Goal: Find specific page/section: Find specific page/section

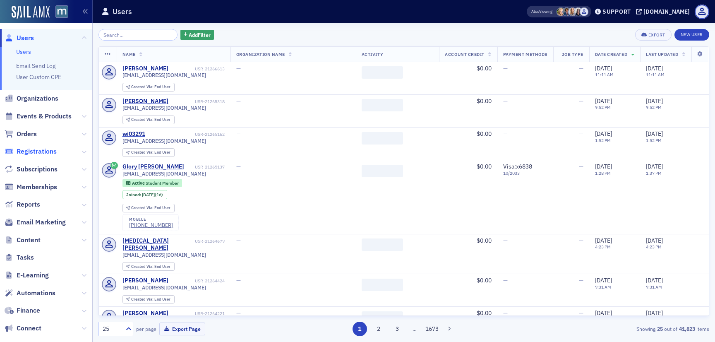
click at [28, 153] on span "Registrations" at bounding box center [37, 151] width 40 height 9
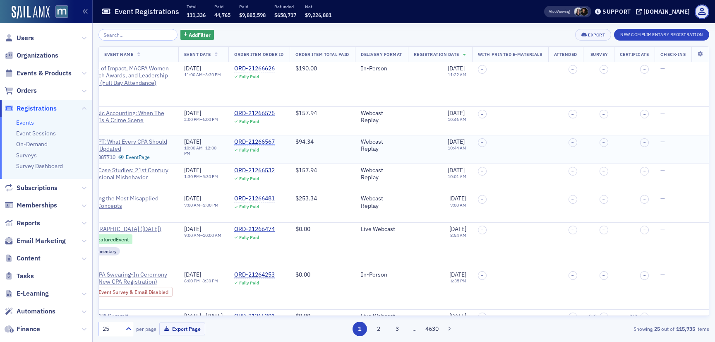
scroll to position [0, 148]
